Goal: Task Accomplishment & Management: Complete application form

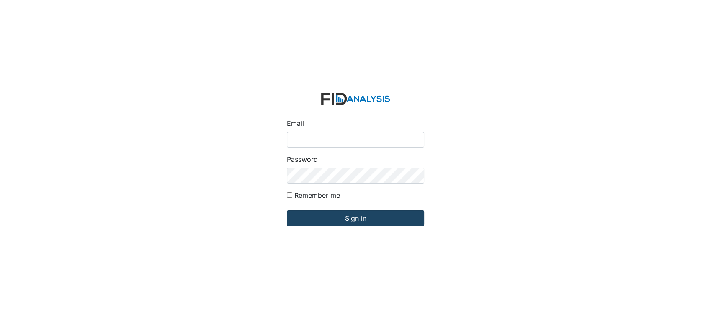
type input "[EMAIL_ADDRESS][DOMAIN_NAME]"
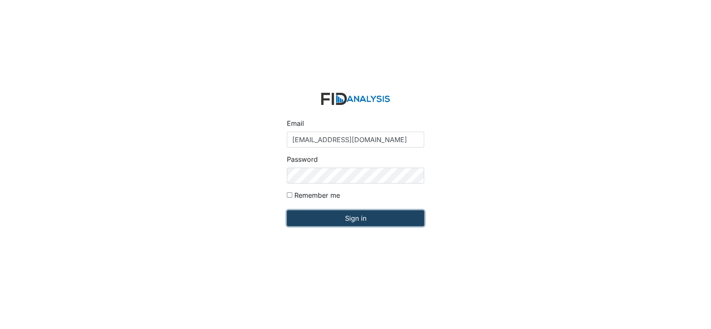
click at [313, 215] on input "Sign in" at bounding box center [355, 218] width 137 height 16
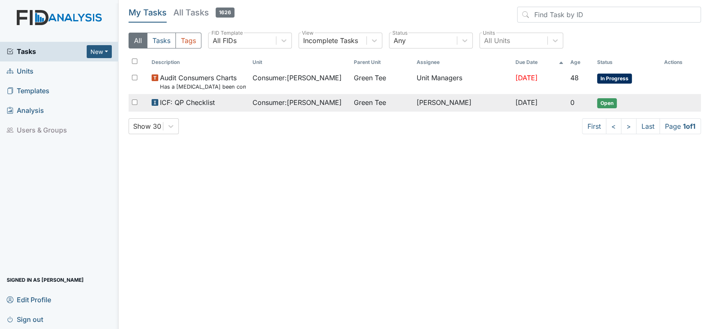
click at [241, 105] on td "ICF: QP Checklist" at bounding box center [198, 103] width 101 height 18
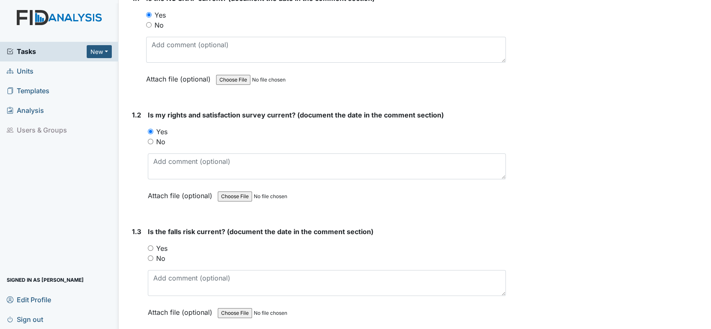
scroll to position [130, 0]
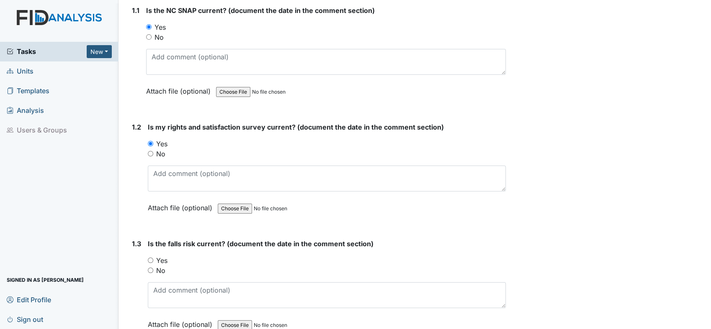
click at [150, 262] on input "Yes" at bounding box center [150, 260] width 5 height 5
radio input "true"
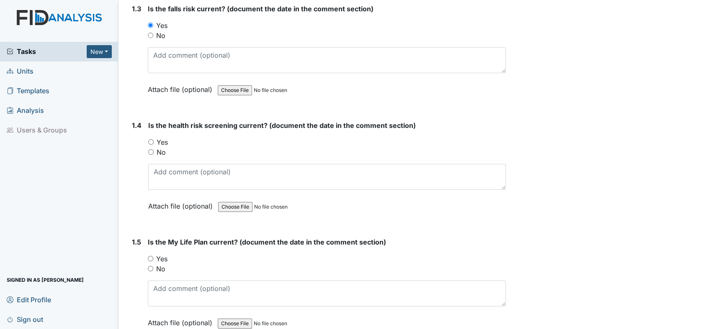
scroll to position [385, 0]
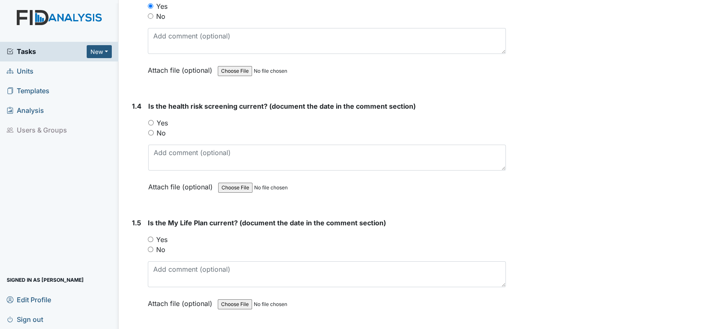
click at [152, 120] on input "Yes" at bounding box center [150, 122] width 5 height 5
radio input "true"
click at [148, 237] on input "Yes" at bounding box center [150, 239] width 5 height 5
radio input "true"
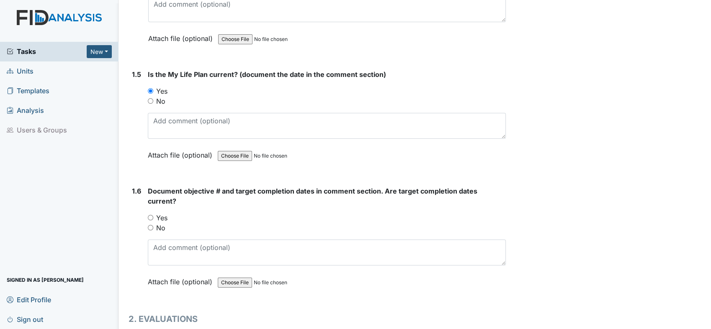
scroll to position [570, 0]
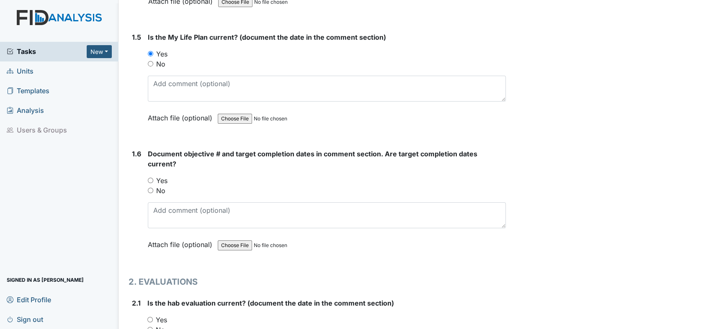
click at [148, 179] on input "Yes" at bounding box center [150, 180] width 5 height 5
radio input "true"
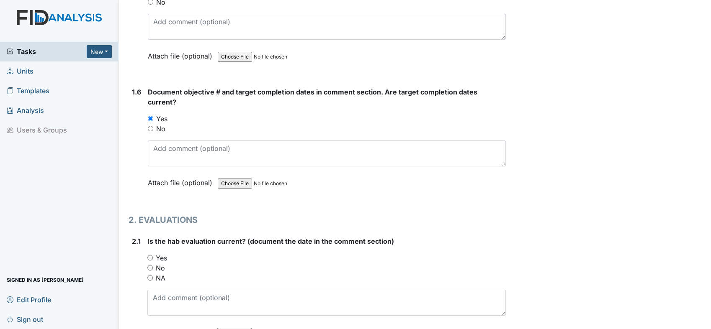
scroll to position [645, 0]
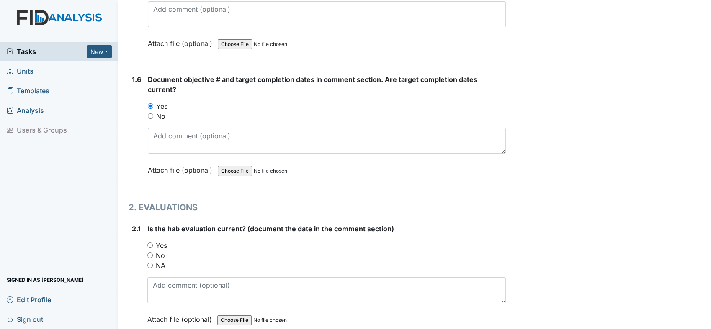
click at [149, 243] on input "Yes" at bounding box center [149, 245] width 5 height 5
radio input "true"
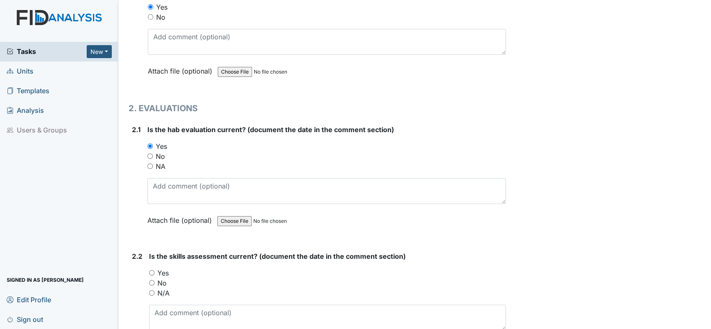
scroll to position [806, 0]
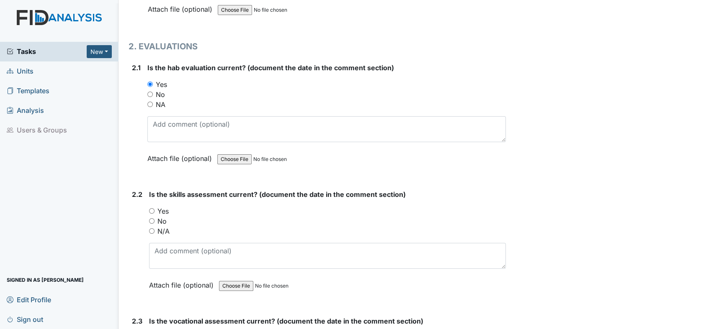
click at [149, 208] on input "Yes" at bounding box center [151, 210] width 5 height 5
radio input "true"
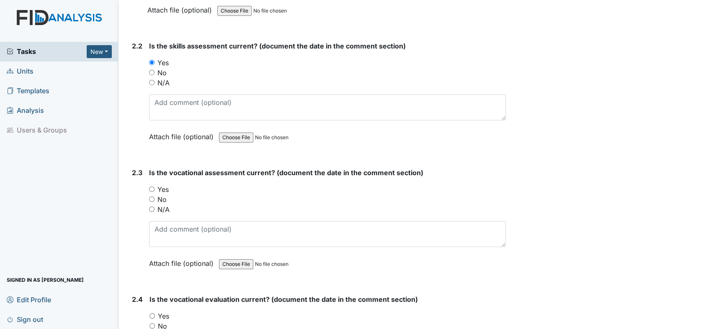
scroll to position [998, 0]
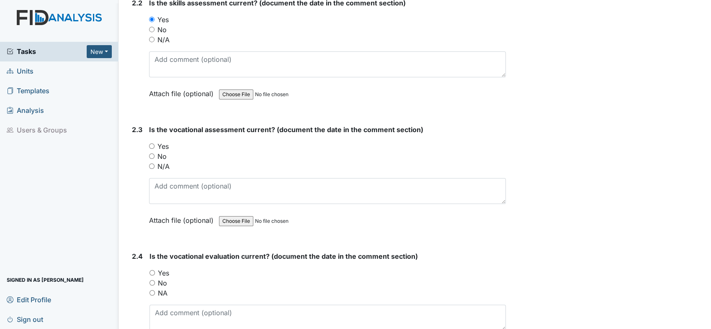
click at [151, 144] on input "Yes" at bounding box center [151, 146] width 5 height 5
radio input "true"
click at [153, 270] on input "Yes" at bounding box center [151, 272] width 5 height 5
radio input "true"
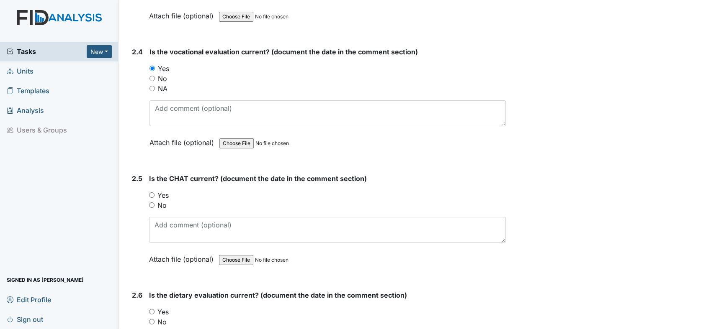
scroll to position [1215, 0]
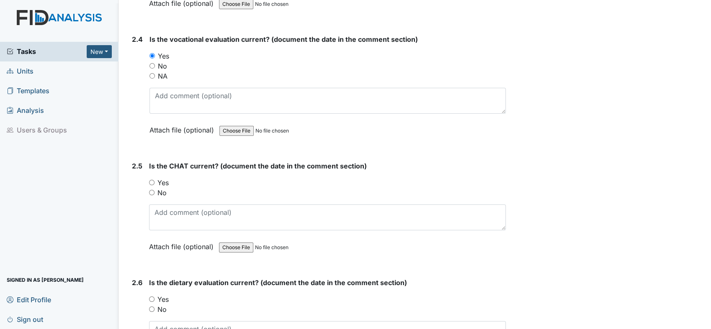
click at [151, 180] on input "Yes" at bounding box center [151, 182] width 5 height 5
radio input "true"
click at [149, 297] on input "Yes" at bounding box center [151, 299] width 5 height 5
radio input "true"
click at [703, 324] on main "Inspection: ICF: QP Checklist ID: #00011301 Open Autosaving... Consumer: Harrel…" at bounding box center [414, 164] width 592 height 329
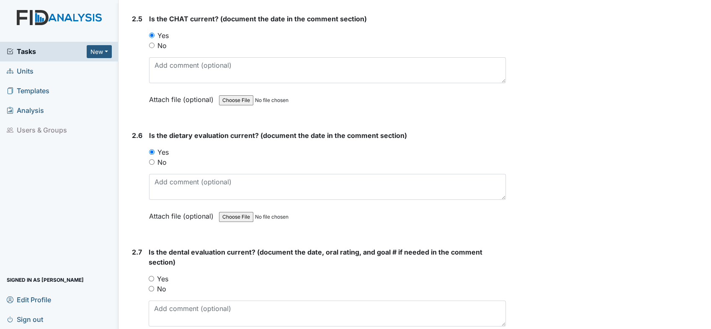
scroll to position [1375, 0]
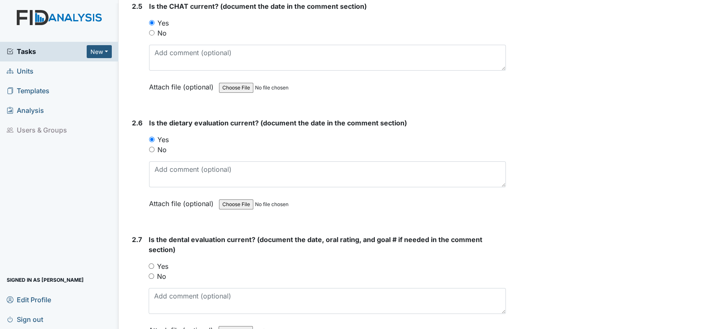
click at [151, 264] on input "Yes" at bounding box center [151, 266] width 5 height 5
radio input "true"
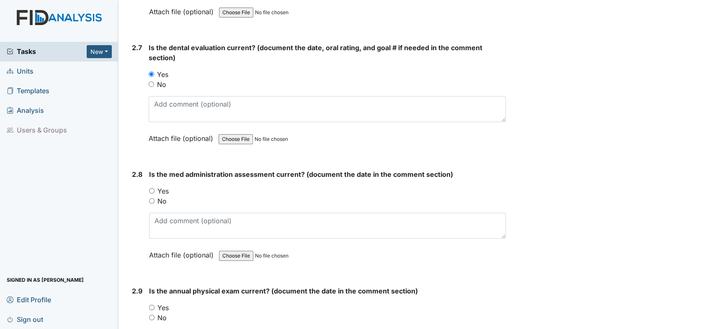
scroll to position [1610, 0]
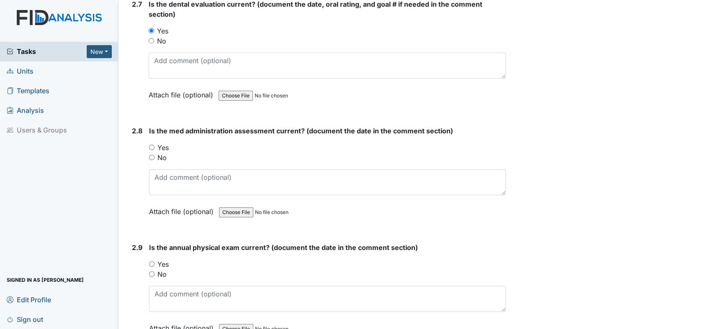
click at [151, 145] on input "Yes" at bounding box center [151, 147] width 5 height 5
radio input "true"
click at [152, 262] on input "Yes" at bounding box center [151, 264] width 5 height 5
radio input "true"
click at [703, 323] on main "Inspection: ICF: QP Checklist ID: #00011301 Open Autosaving... Consumer: Harrel…" at bounding box center [414, 164] width 592 height 329
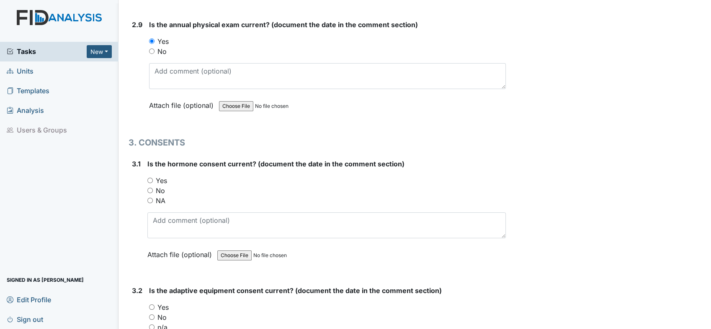
scroll to position [1846, 0]
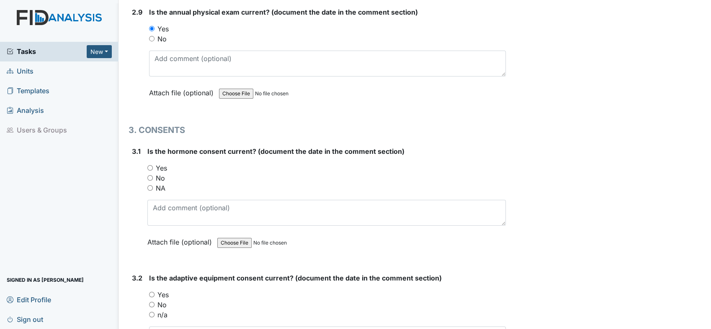
click at [150, 185] on input "NA" at bounding box center [149, 187] width 5 height 5
radio input "true"
click at [153, 292] on input "Yes" at bounding box center [151, 294] width 5 height 5
radio input "true"
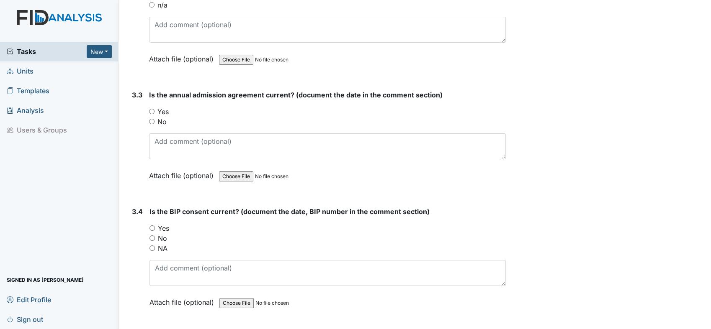
scroll to position [2174, 0]
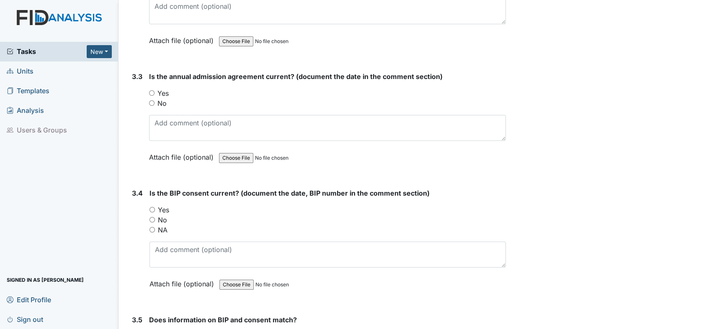
click at [149, 90] on input "Yes" at bounding box center [151, 92] width 5 height 5
radio input "true"
click at [151, 207] on input "Yes" at bounding box center [151, 209] width 5 height 5
radio input "true"
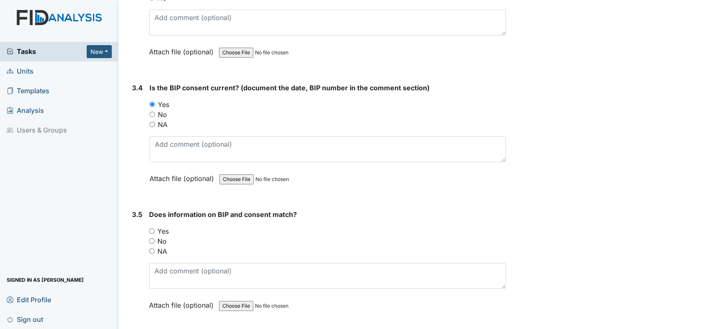
scroll to position [2301, 0]
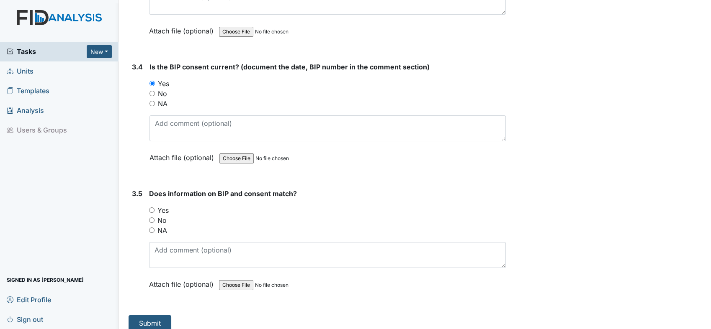
click at [151, 208] on input "Yes" at bounding box center [151, 210] width 5 height 5
radio input "true"
click at [149, 317] on button "Submit" at bounding box center [149, 324] width 43 height 16
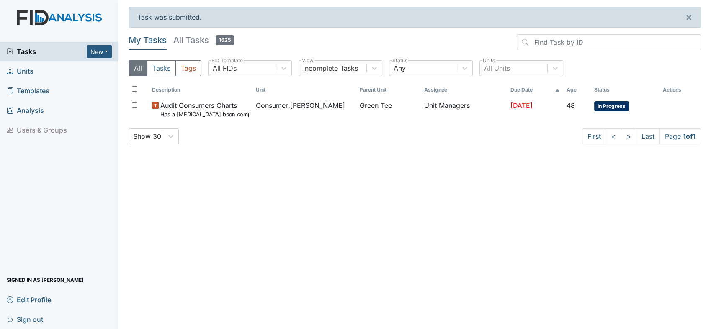
click at [23, 71] on span "Units" at bounding box center [20, 71] width 27 height 13
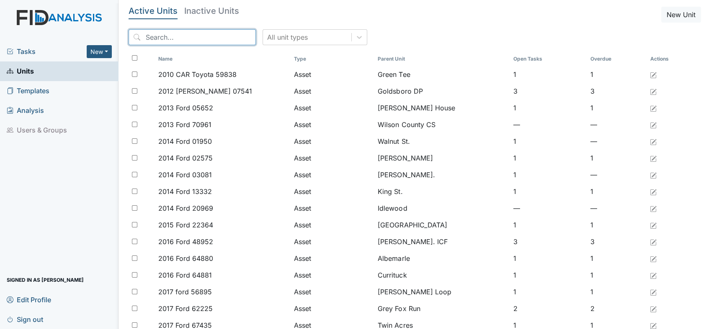
click at [150, 37] on input "search" at bounding box center [191, 37] width 127 height 16
click at [164, 37] on input "search" at bounding box center [191, 37] width 127 height 16
